Goal: Communication & Community: Connect with others

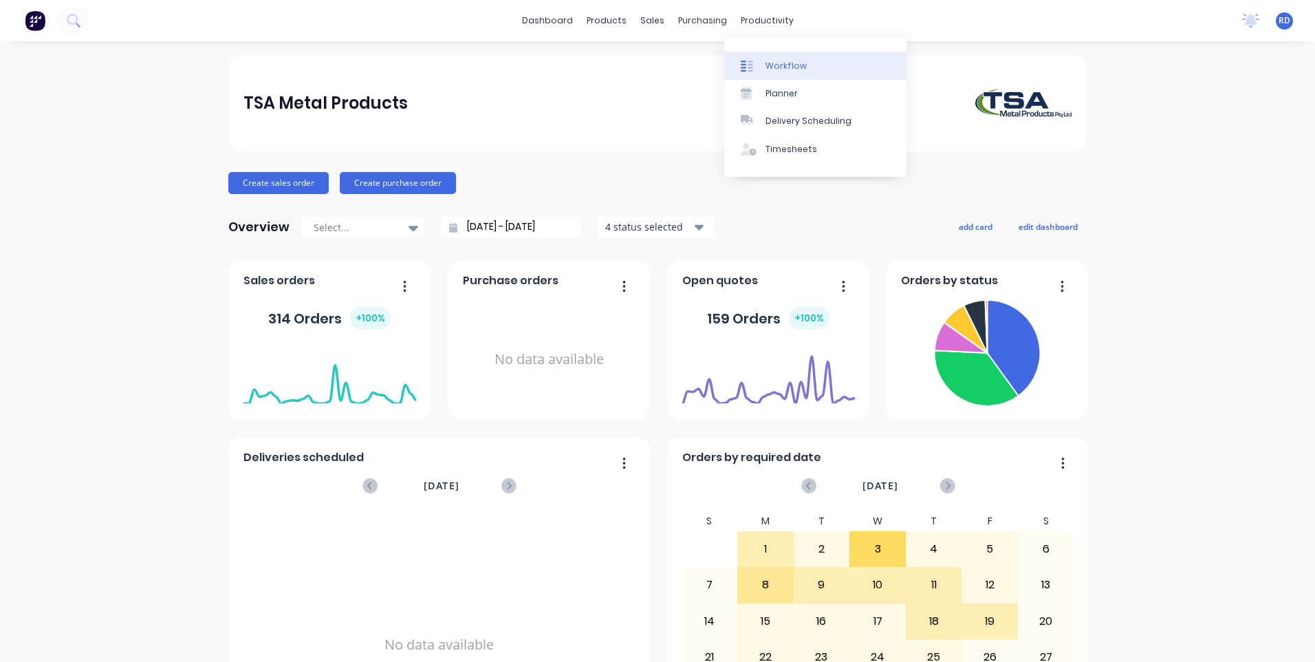
click at [778, 63] on div "Workflow" at bounding box center [786, 66] width 41 height 12
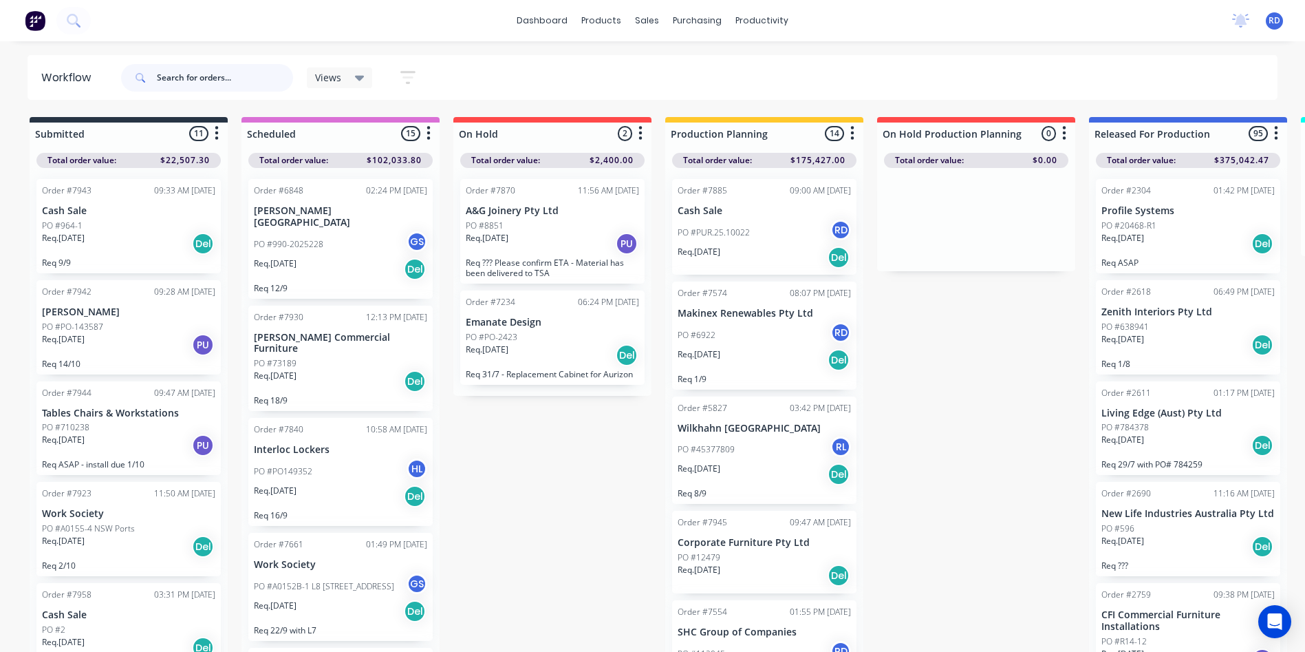
click at [182, 82] on input "text" at bounding box center [225, 78] width 136 height 28
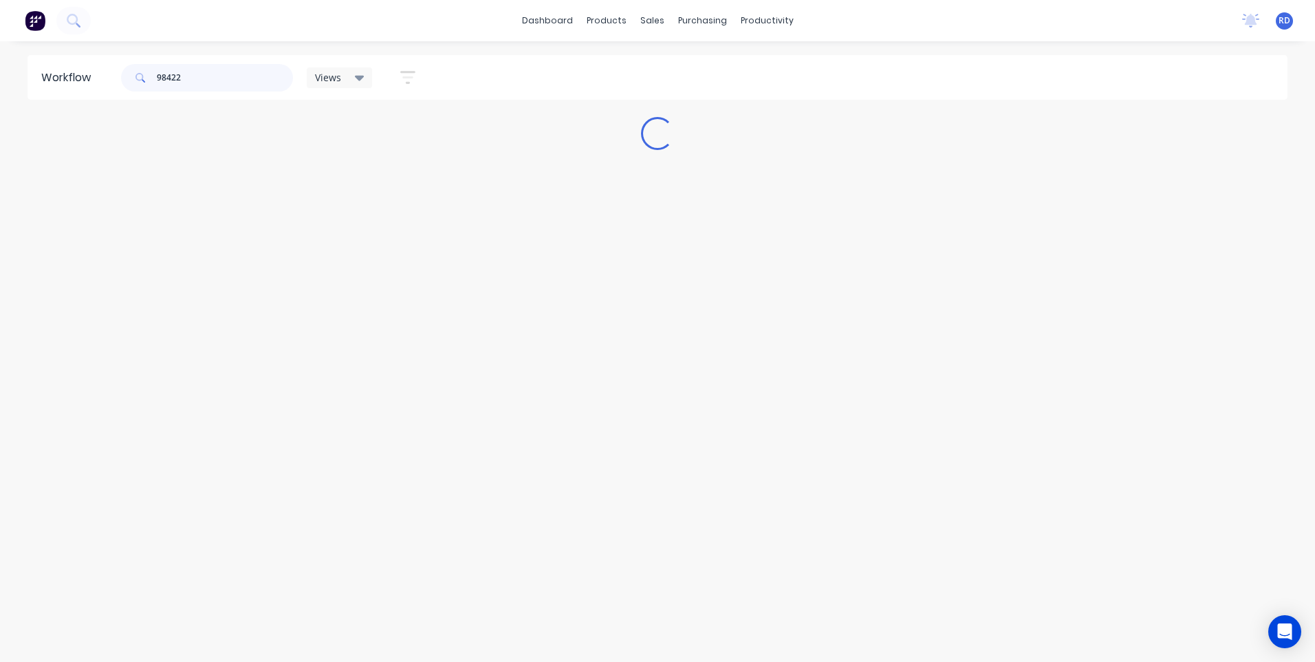
type input "98422"
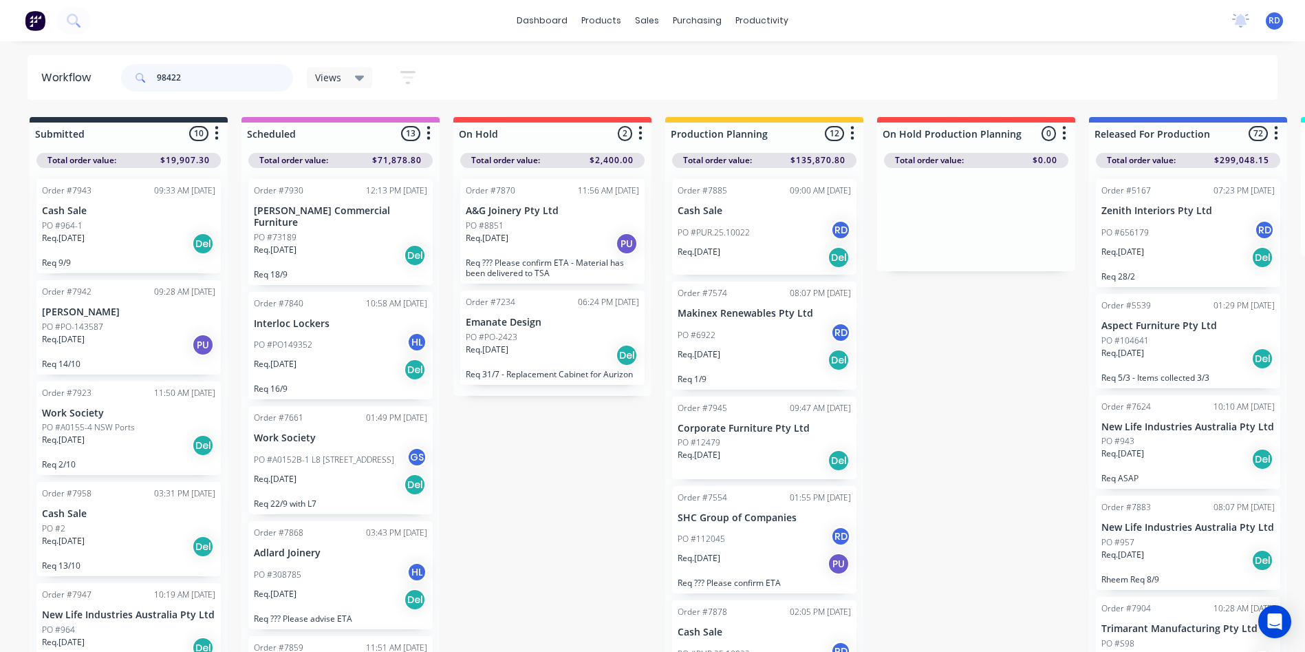
drag, startPoint x: 177, startPoint y: 78, endPoint x: 194, endPoint y: 78, distance: 17.2
click at [194, 78] on input "98422" at bounding box center [225, 78] width 136 height 28
click at [494, 82] on div "98422 Views Save new view None (Default) edit Delivery edit Production Planning…" at bounding box center [698, 77] width 1160 height 41
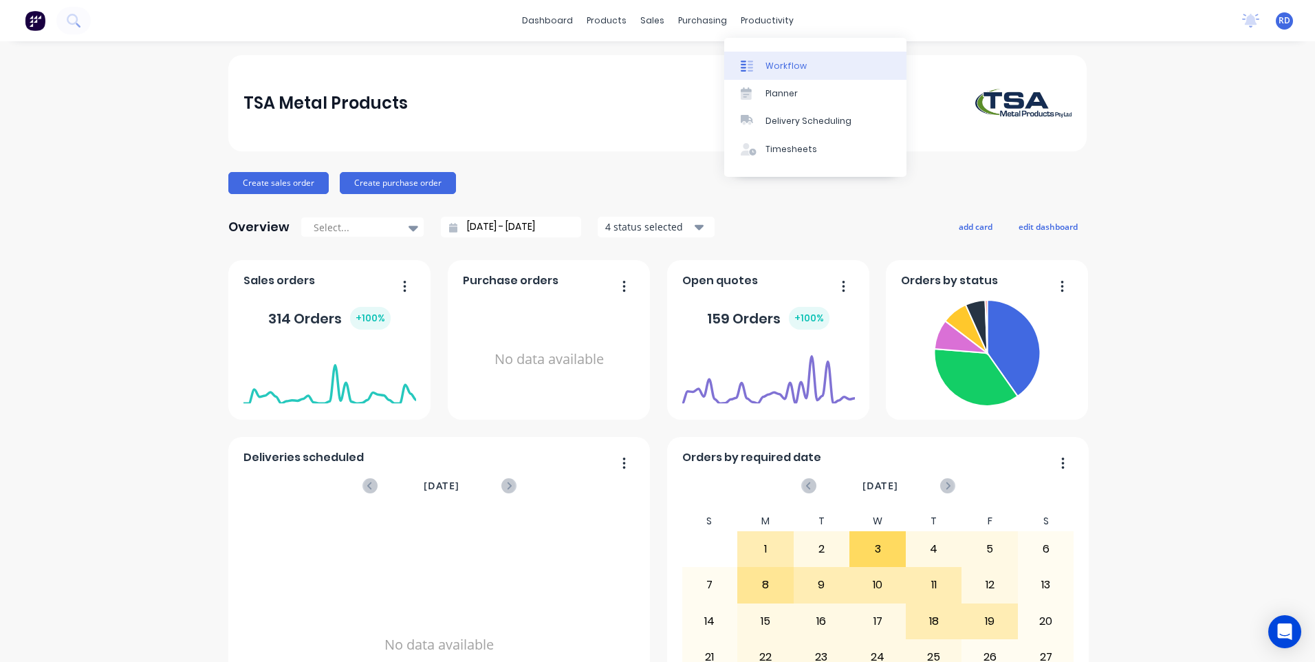
click at [781, 65] on div "Workflow" at bounding box center [786, 66] width 41 height 12
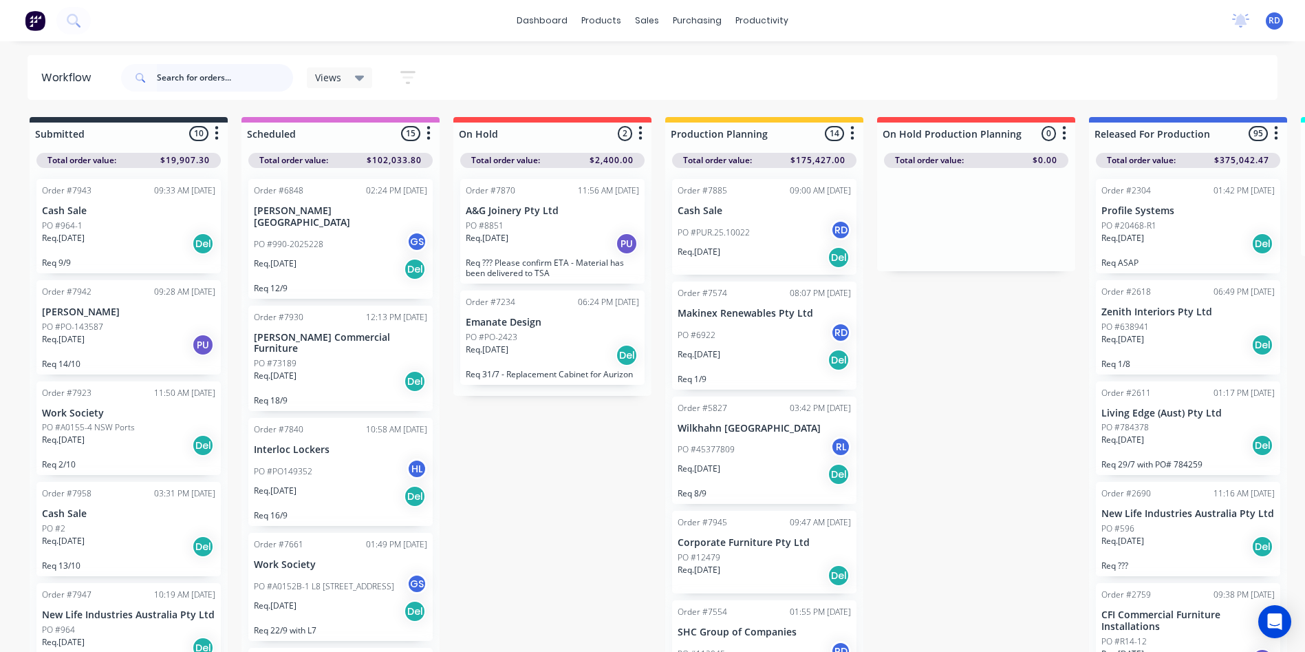
click at [202, 67] on input "text" at bounding box center [225, 78] width 136 height 28
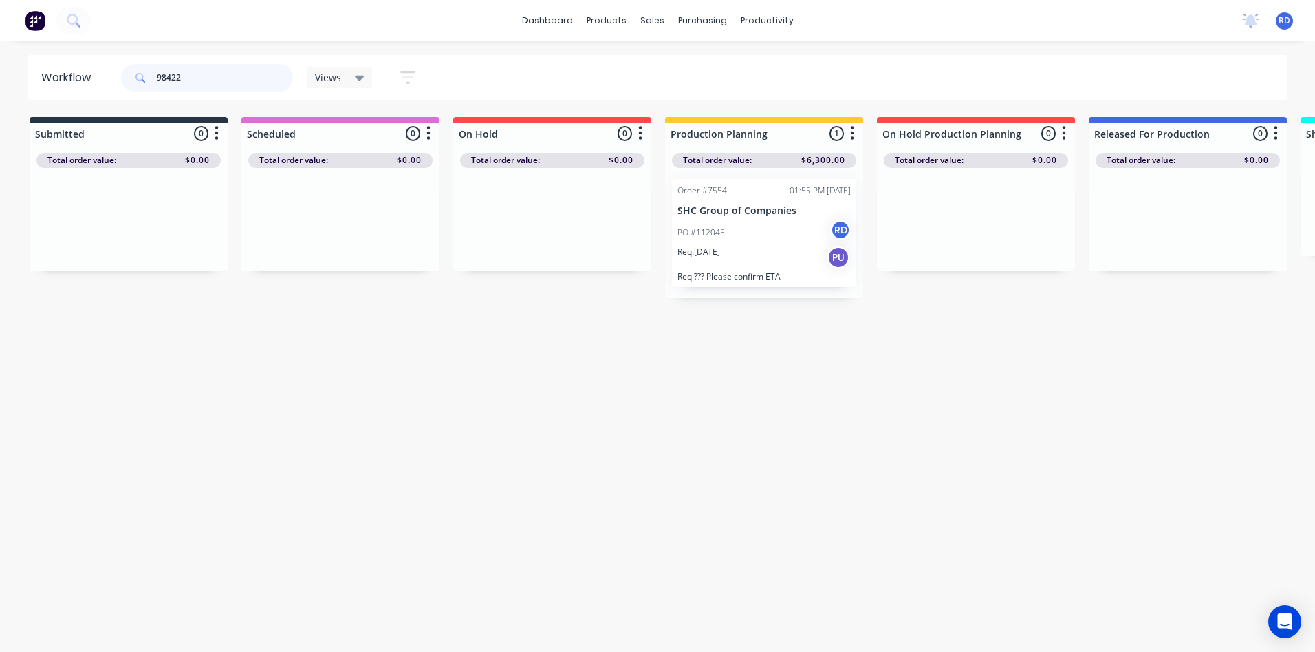
type input "98422"
click at [754, 230] on div "PO #112045 RD" at bounding box center [764, 232] width 173 height 26
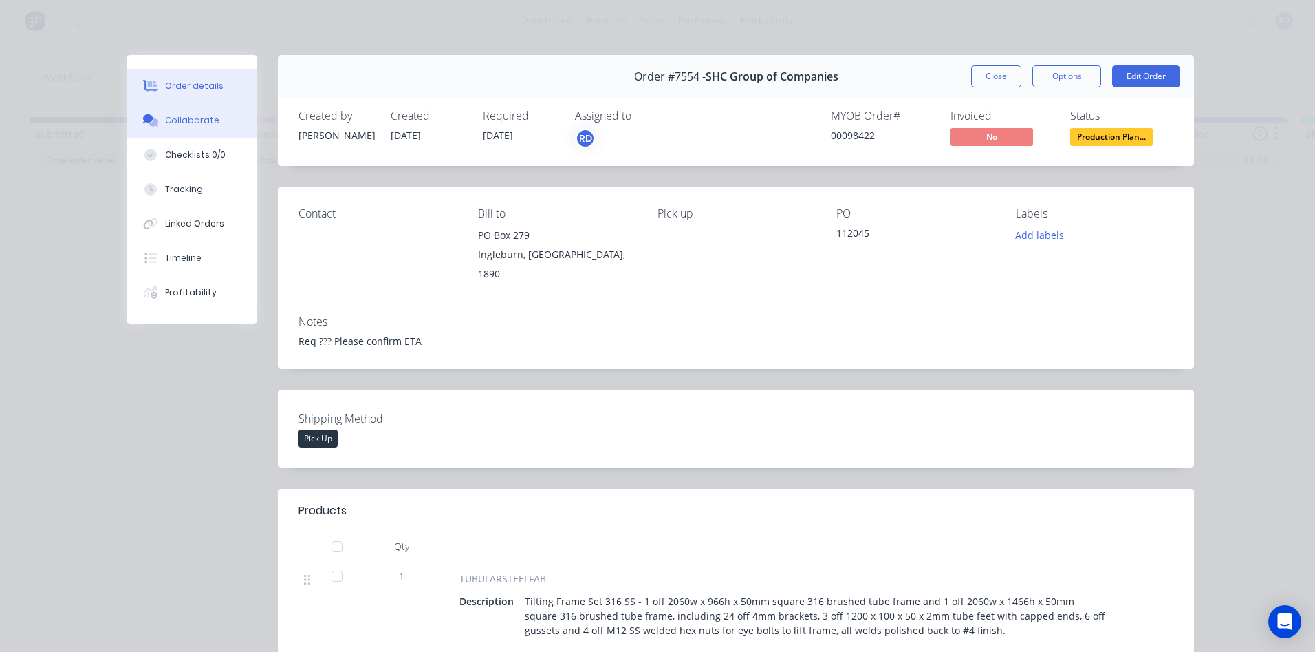
click at [185, 120] on div "Collaborate" at bounding box center [192, 120] width 54 height 12
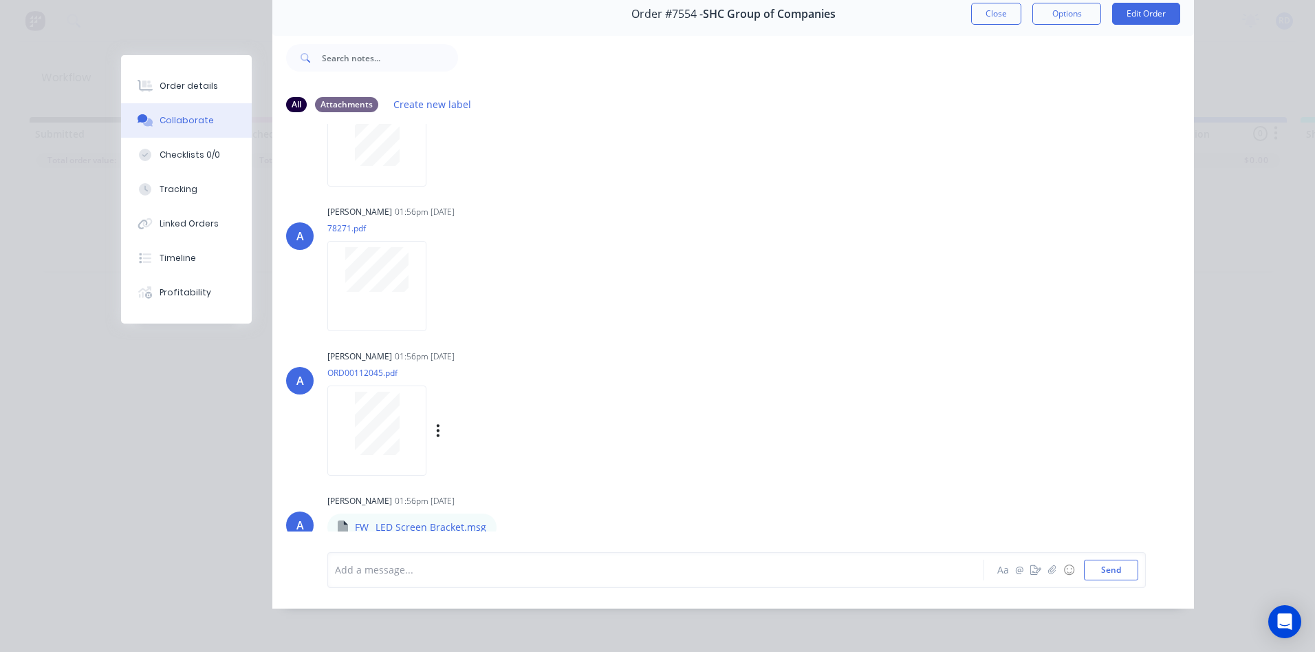
scroll to position [73, 0]
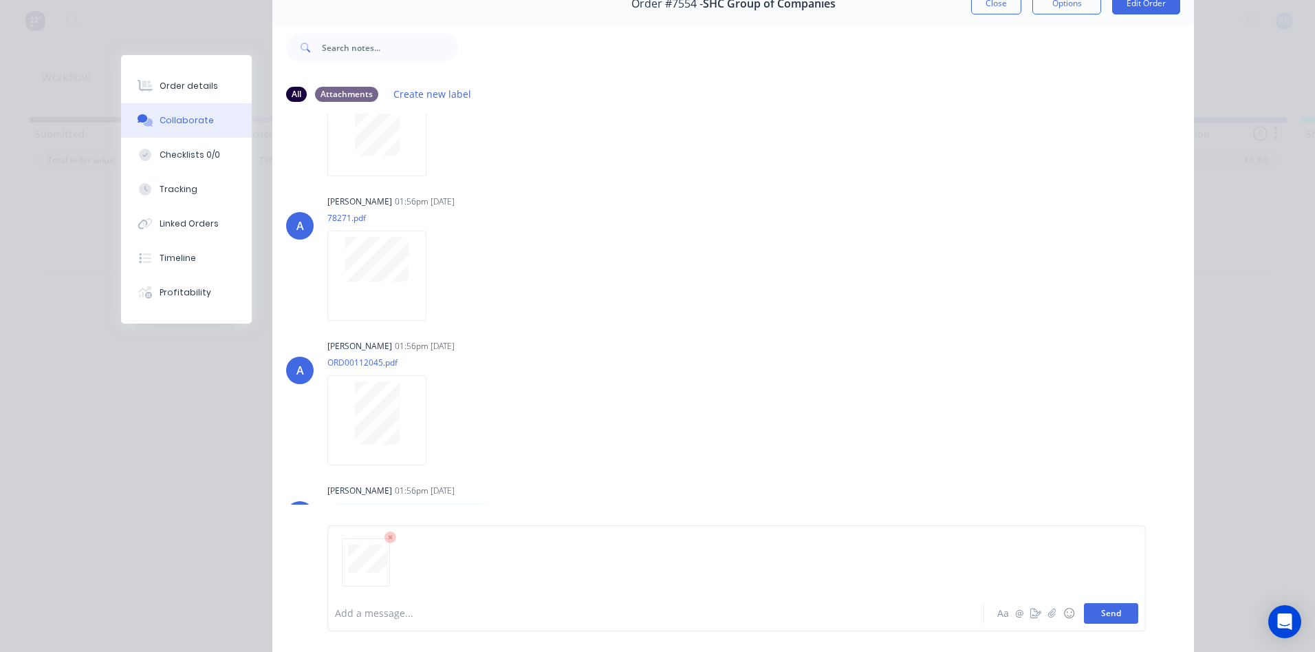
click at [1105, 616] on button "Send" at bounding box center [1111, 613] width 54 height 21
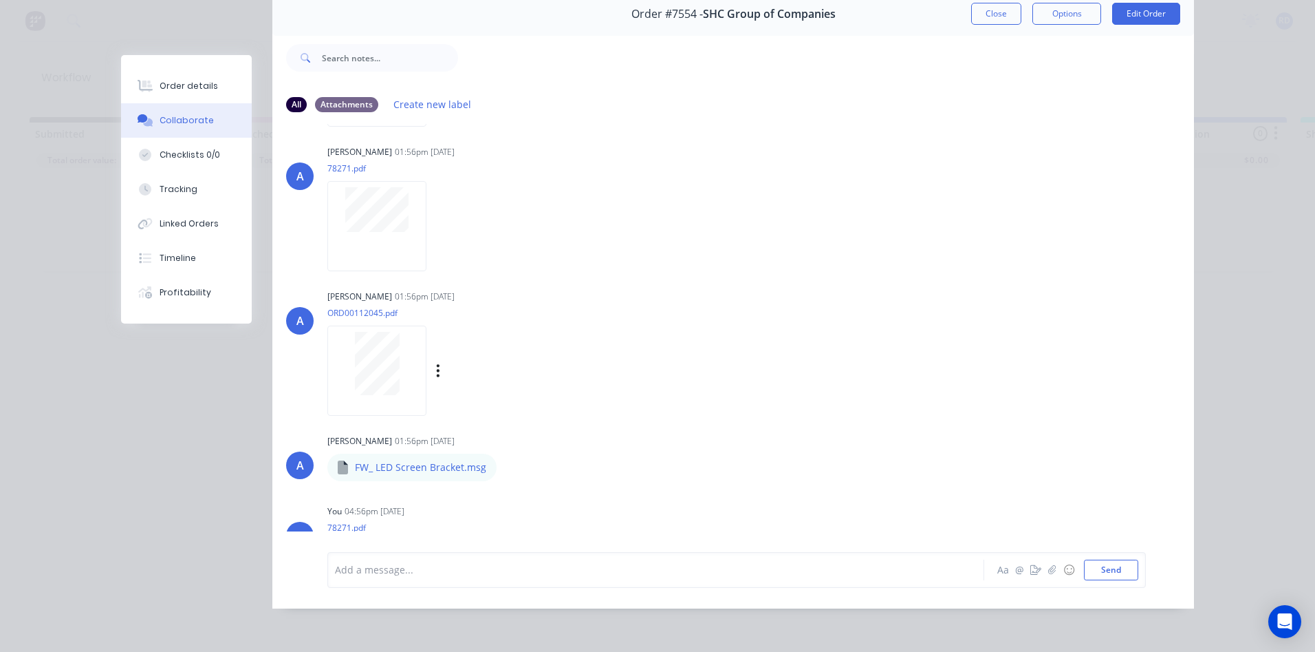
scroll to position [243, 0]
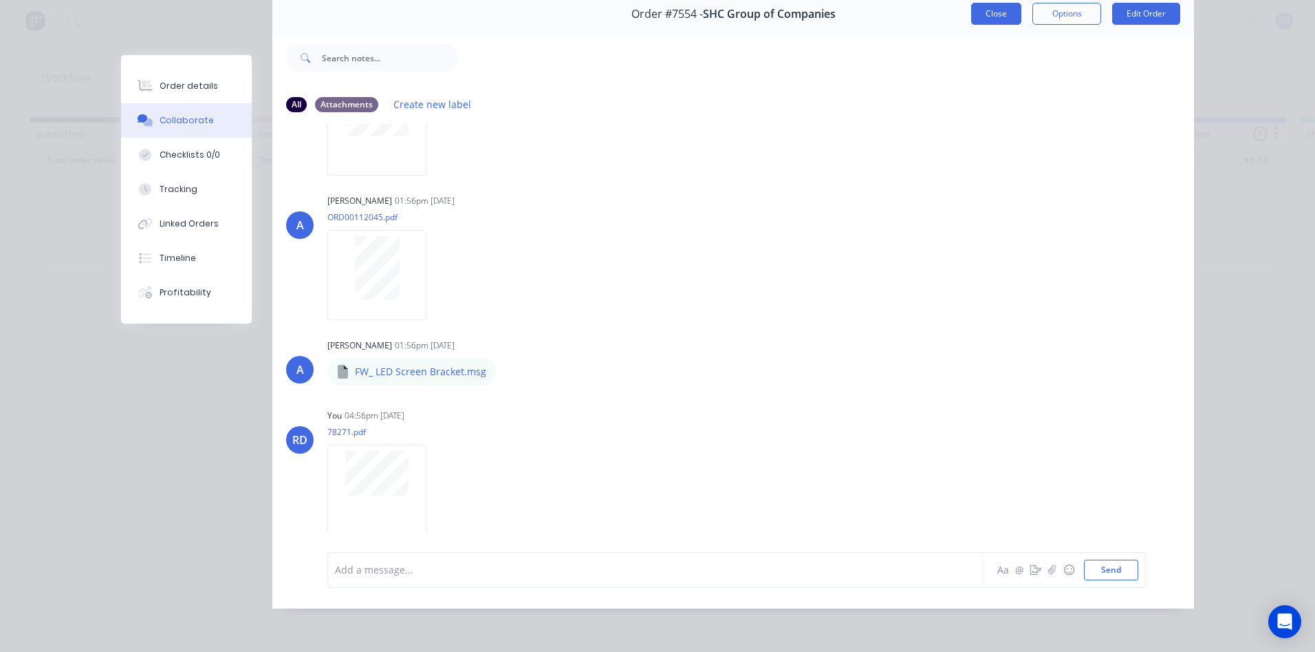
click at [991, 3] on button "Close" at bounding box center [996, 14] width 50 height 22
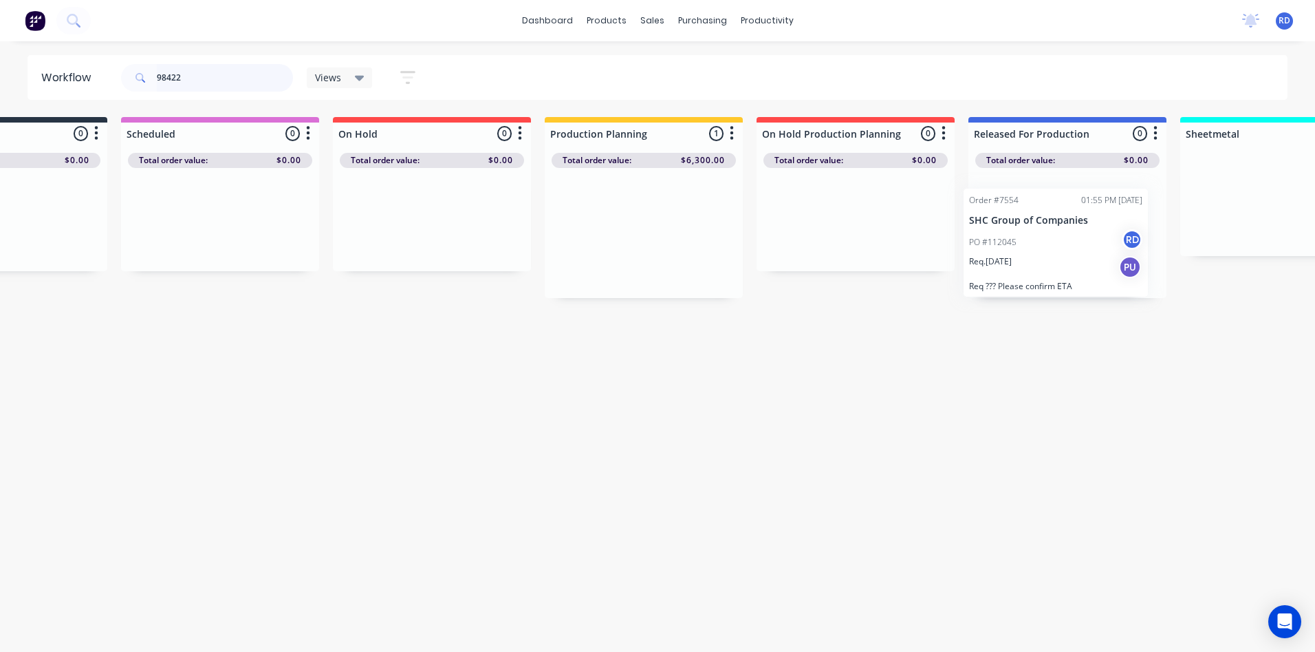
drag, startPoint x: 721, startPoint y: 221, endPoint x: 1016, endPoint y: 231, distance: 295.3
click at [1016, 231] on div "Submitted 0 Sort By Created date Required date Order number Customer name Most …" at bounding box center [1215, 207] width 2693 height 181
click at [1044, 393] on div "Workflow 98422 Views Save new view None (Default) edit Delivery edit Production…" at bounding box center [534, 339] width 1315 height 569
